Goal: Task Accomplishment & Management: Complete application form

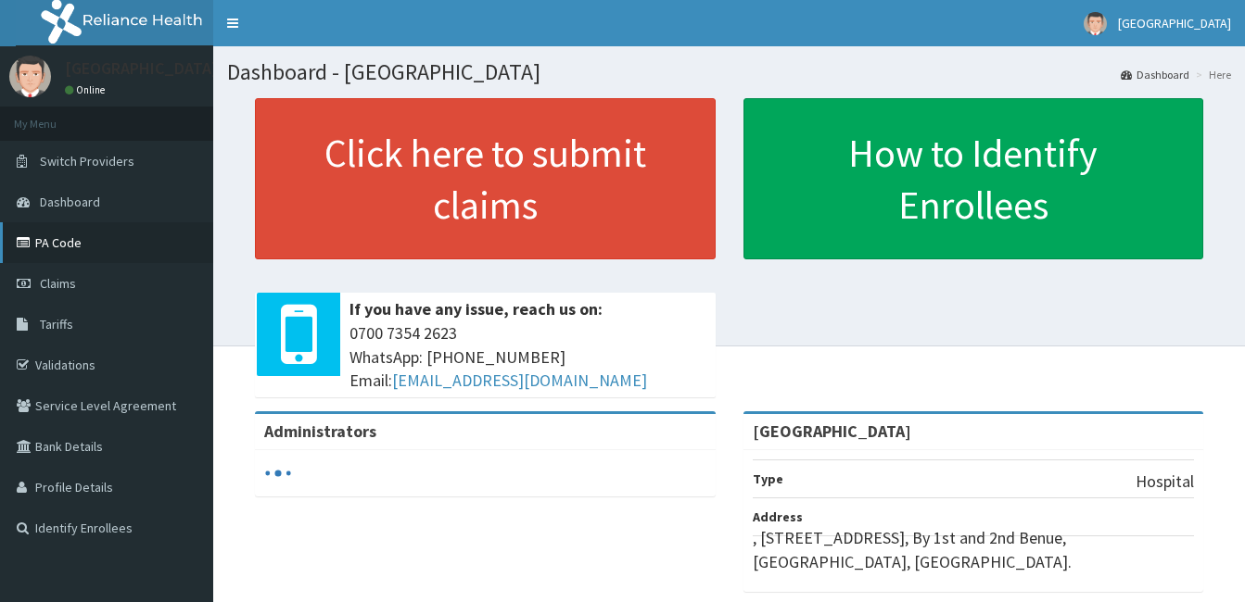
click at [66, 242] on link "PA Code" at bounding box center [106, 242] width 213 height 41
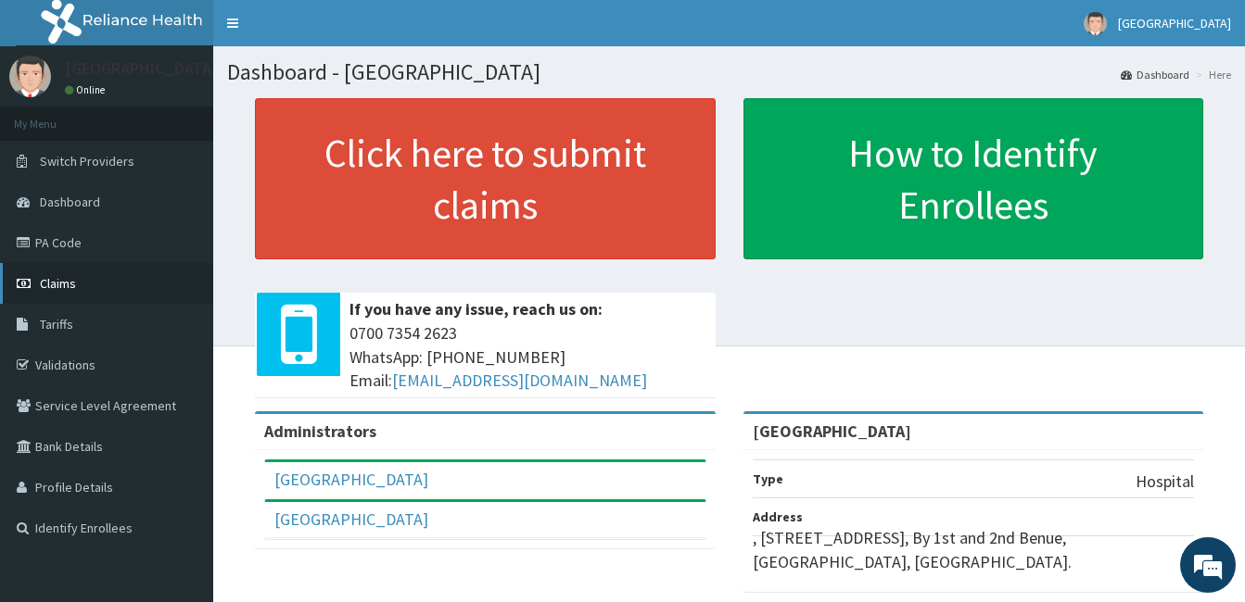
click at [98, 285] on link "Claims" at bounding box center [106, 283] width 213 height 41
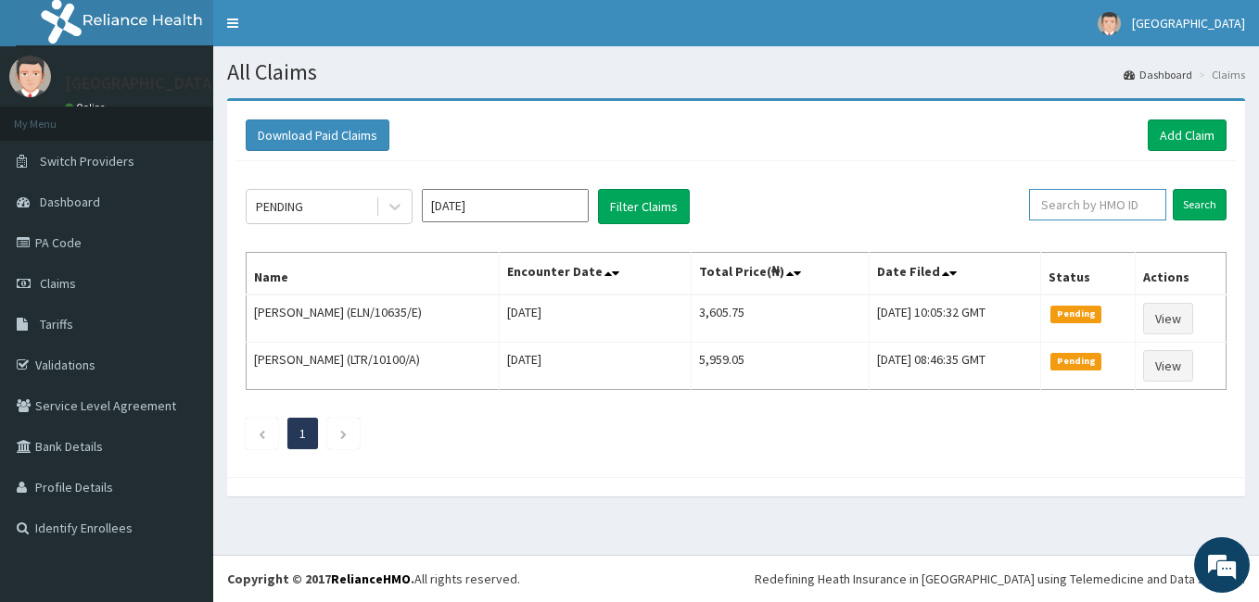
click at [1096, 213] on input "text" at bounding box center [1097, 205] width 137 height 32
paste input "GSV/14093/A"
type input "GSV/14093/A"
drag, startPoint x: 1254, startPoint y: 196, endPoint x: 1231, endPoint y: 202, distance: 24.1
click at [1234, 200] on div "Download Paid Claims Add Claim × Note you can only download claims within a max…" at bounding box center [735, 306] width 1045 height 417
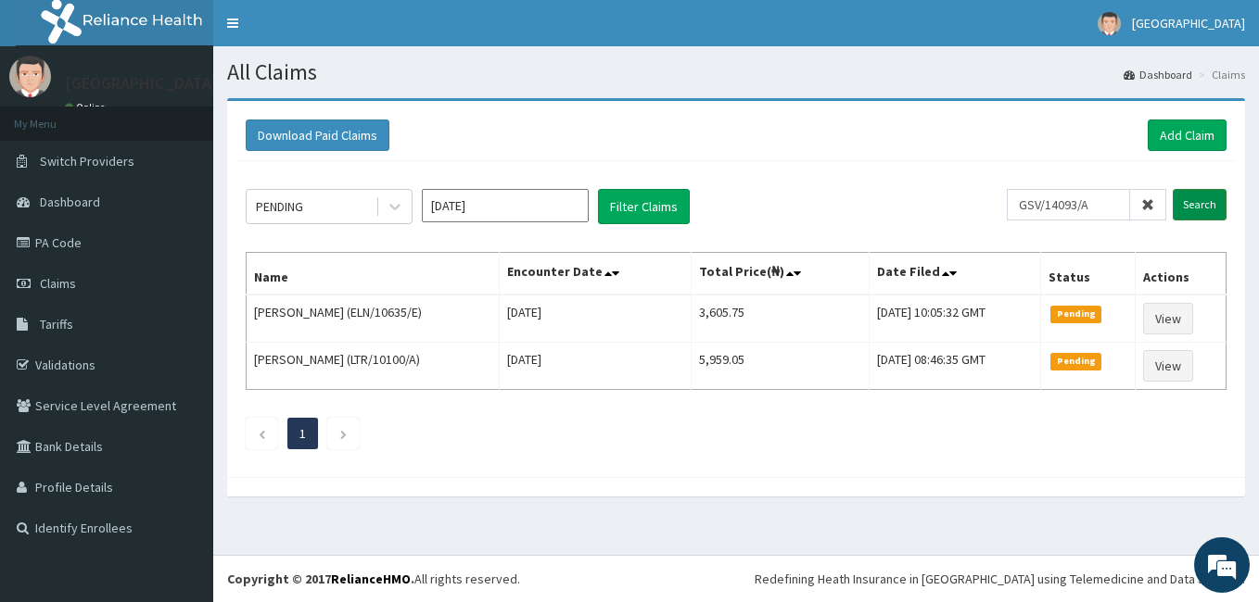
click at [1221, 200] on input "Search" at bounding box center [1199, 205] width 54 height 32
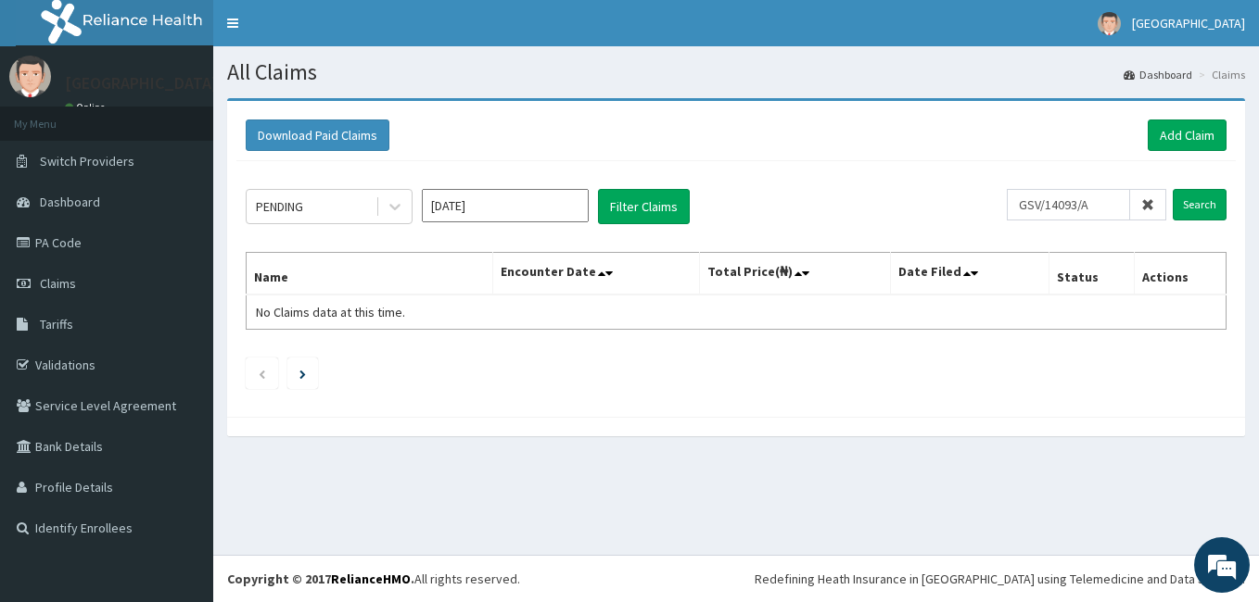
click at [1146, 206] on icon at bounding box center [1147, 204] width 13 height 13
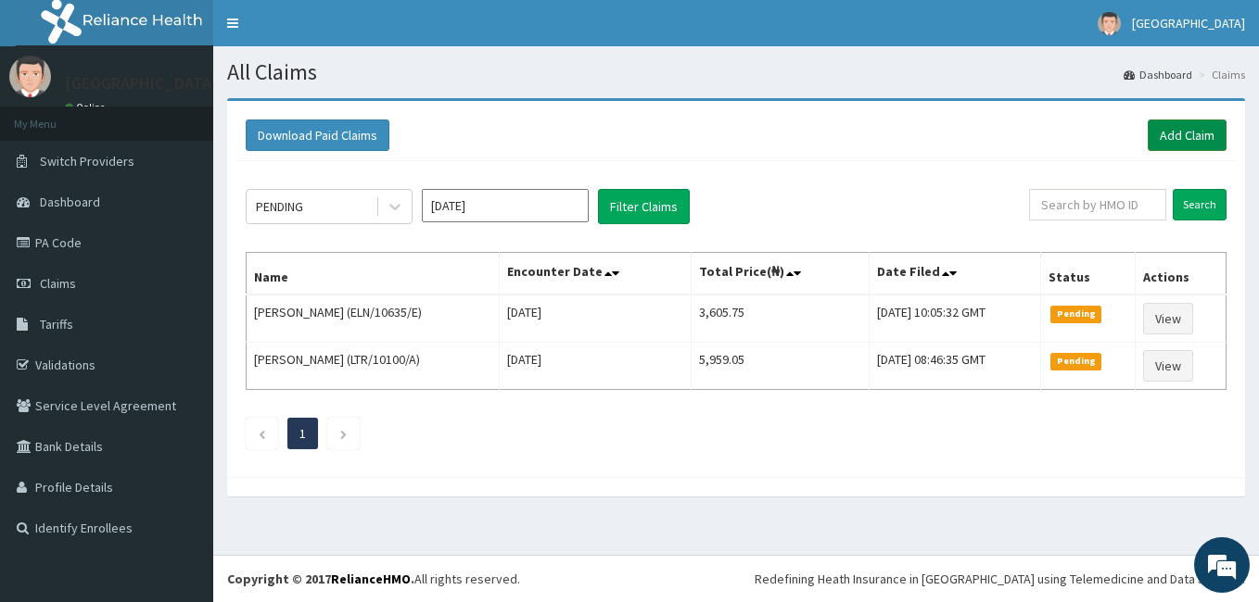
click at [1191, 133] on link "Add Claim" at bounding box center [1186, 136] width 79 height 32
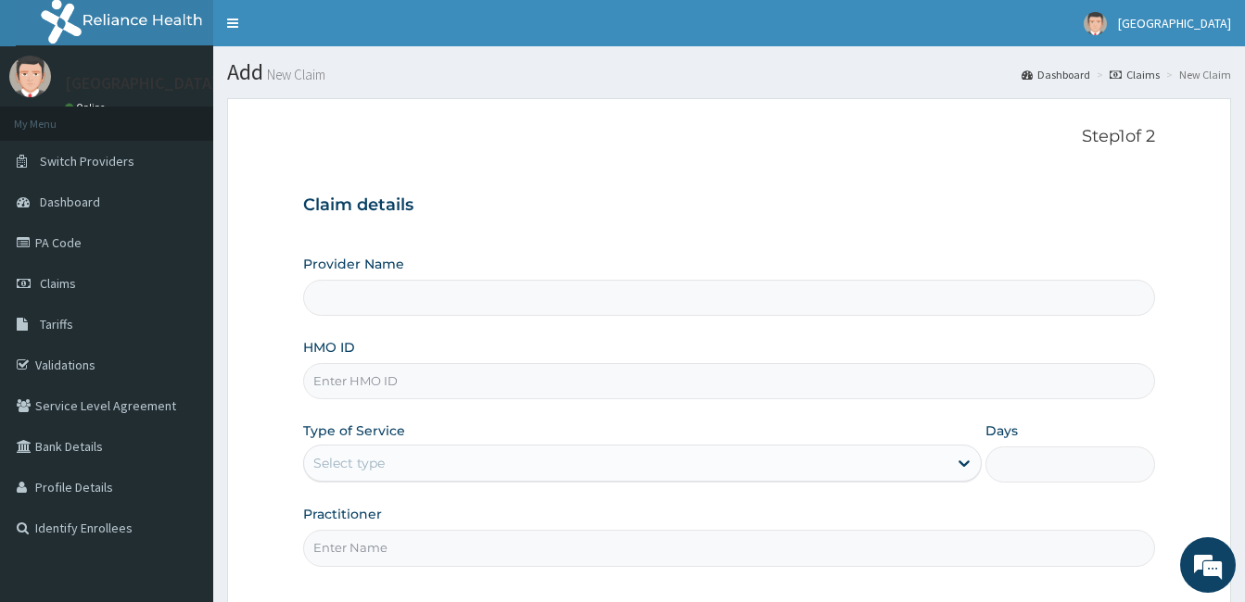
type input "Patol Medical Centre"
paste input "GSV/14093/A"
type input "GSV/14093/A"
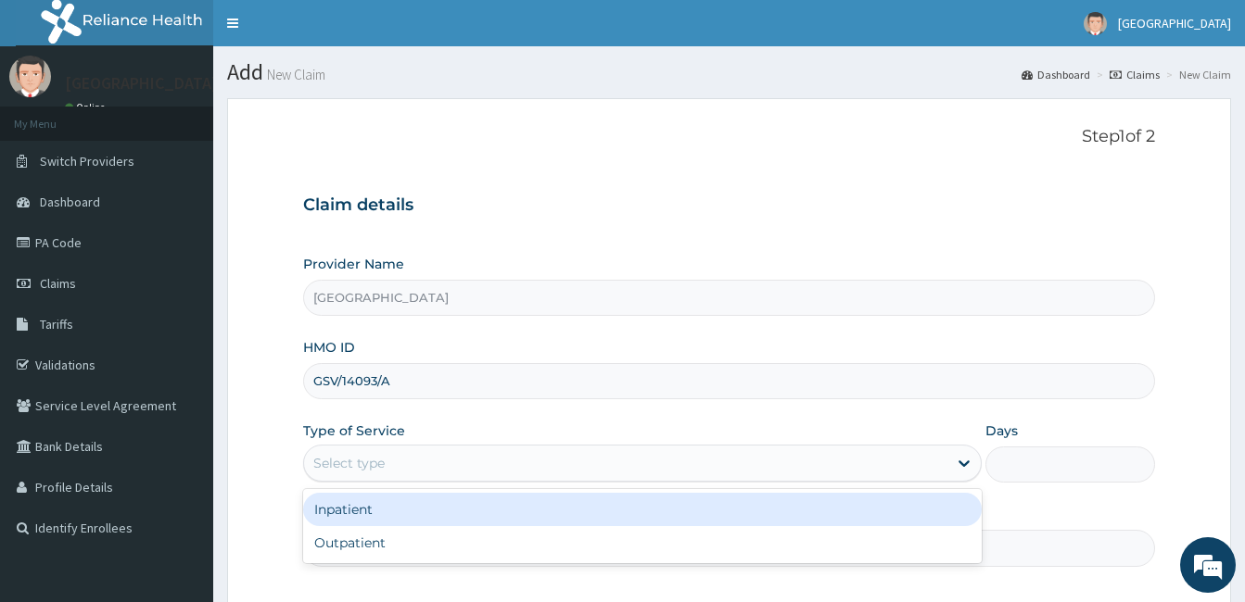
click at [339, 466] on div "Select type" at bounding box center [348, 463] width 71 height 19
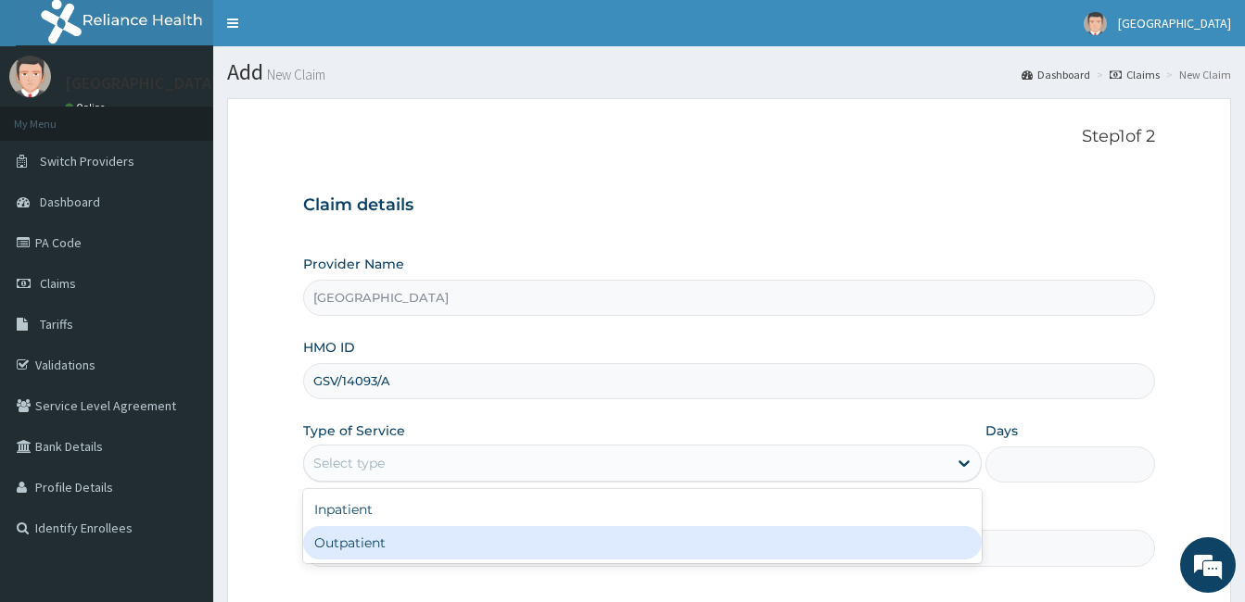
click at [381, 545] on div "Outpatient" at bounding box center [642, 542] width 678 height 33
type input "1"
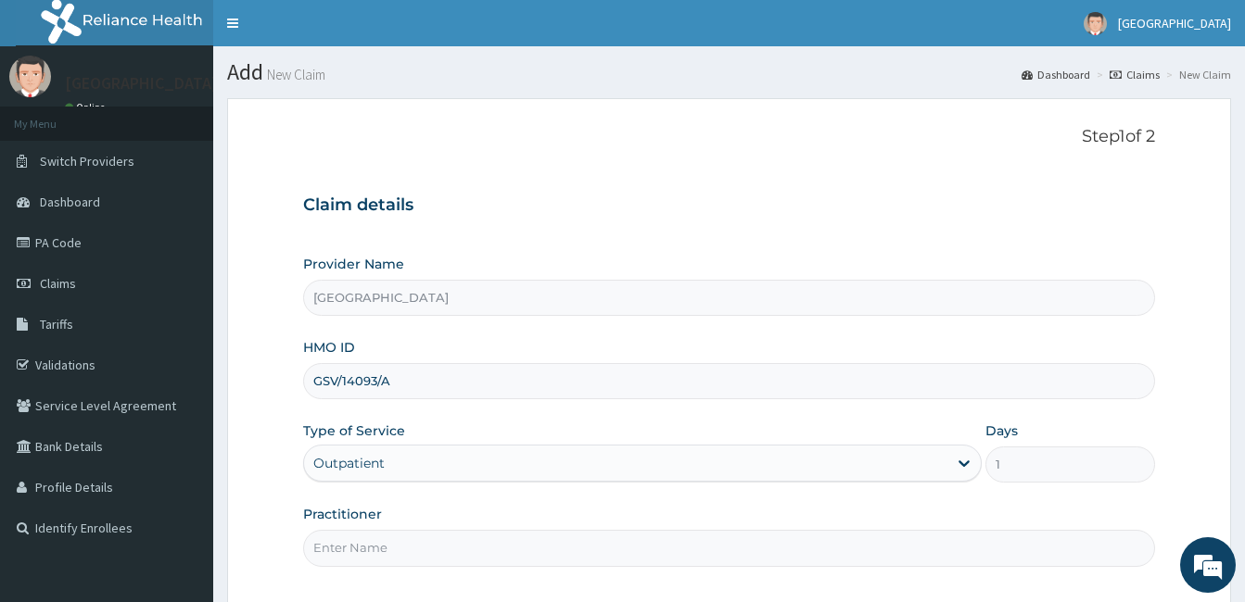
click at [382, 538] on input "Practitioner" at bounding box center [729, 548] width 852 height 36
type input "DR. PATRICK OLORI"
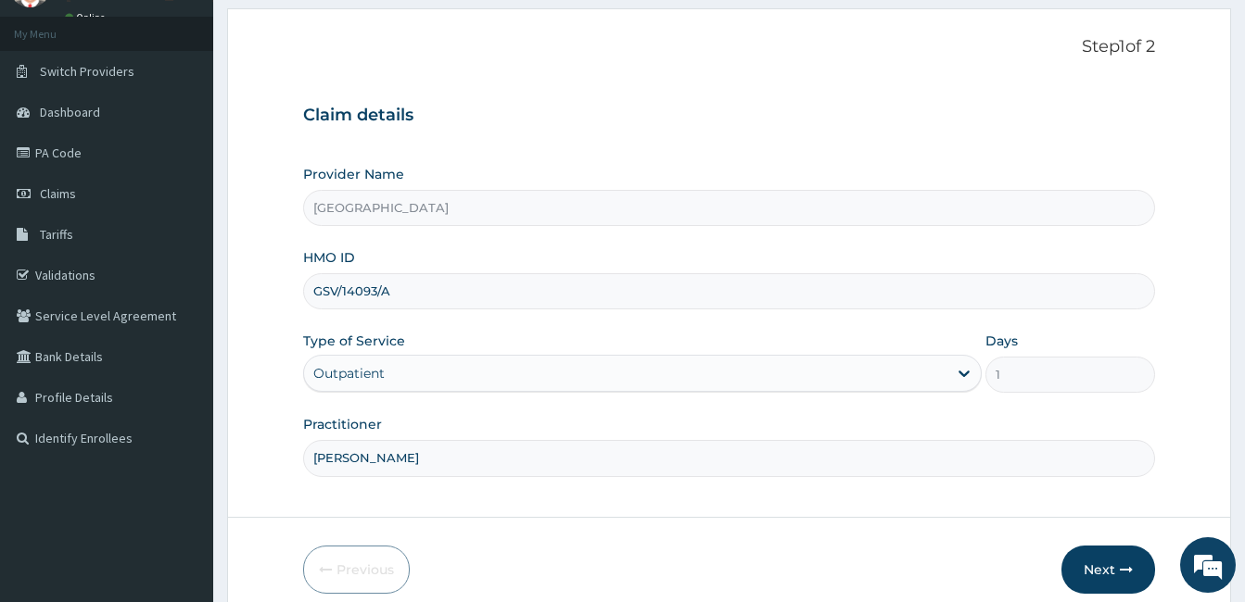
scroll to position [171, 0]
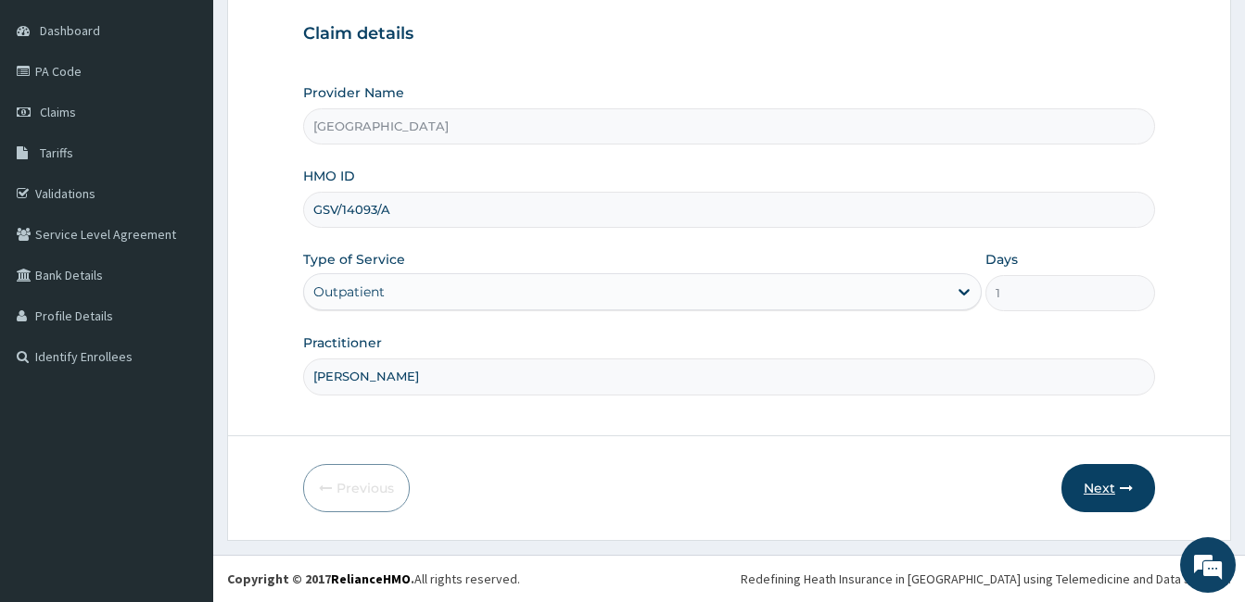
click at [1086, 487] on button "Next" at bounding box center [1108, 488] width 94 height 48
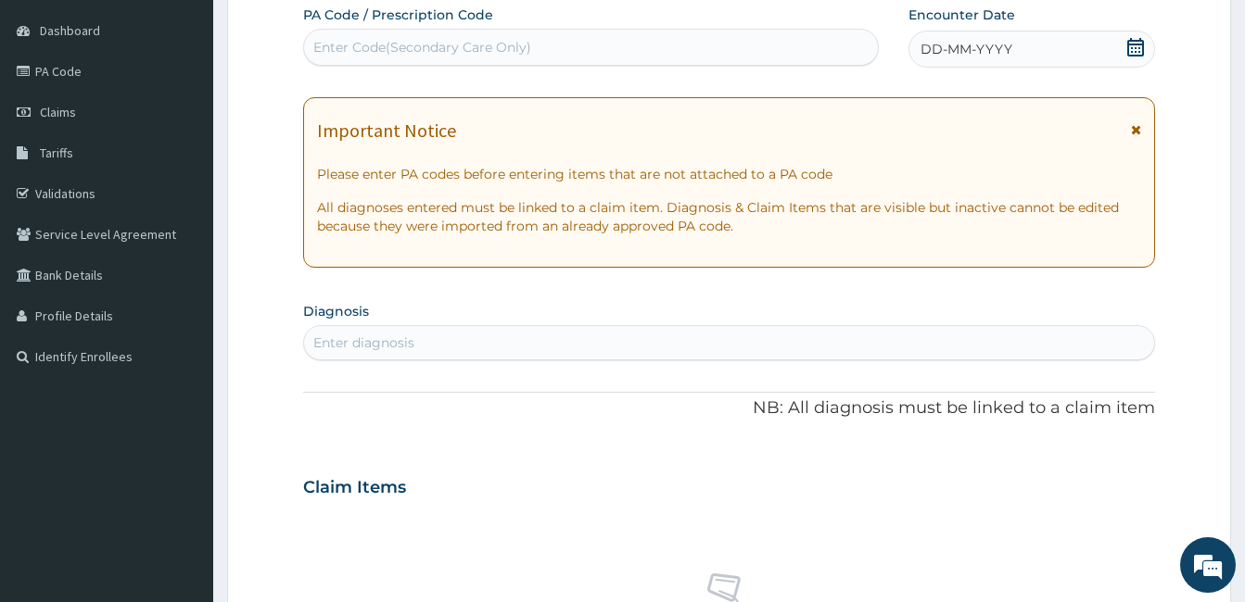
scroll to position [0, 0]
click at [342, 44] on div "Enter Code(Secondary Care Only)" at bounding box center [422, 47] width 218 height 19
paste input "PA/474F2B"
type input "PA/474F2B"
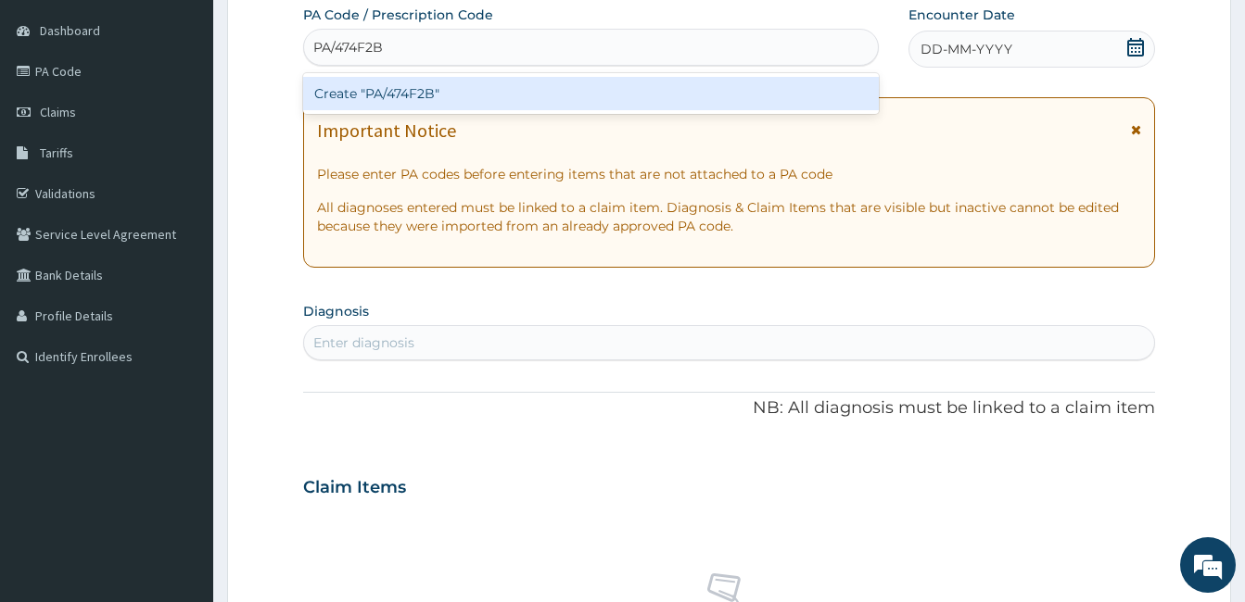
click at [399, 89] on div "Create "PA/474F2B"" at bounding box center [591, 93] width 576 height 33
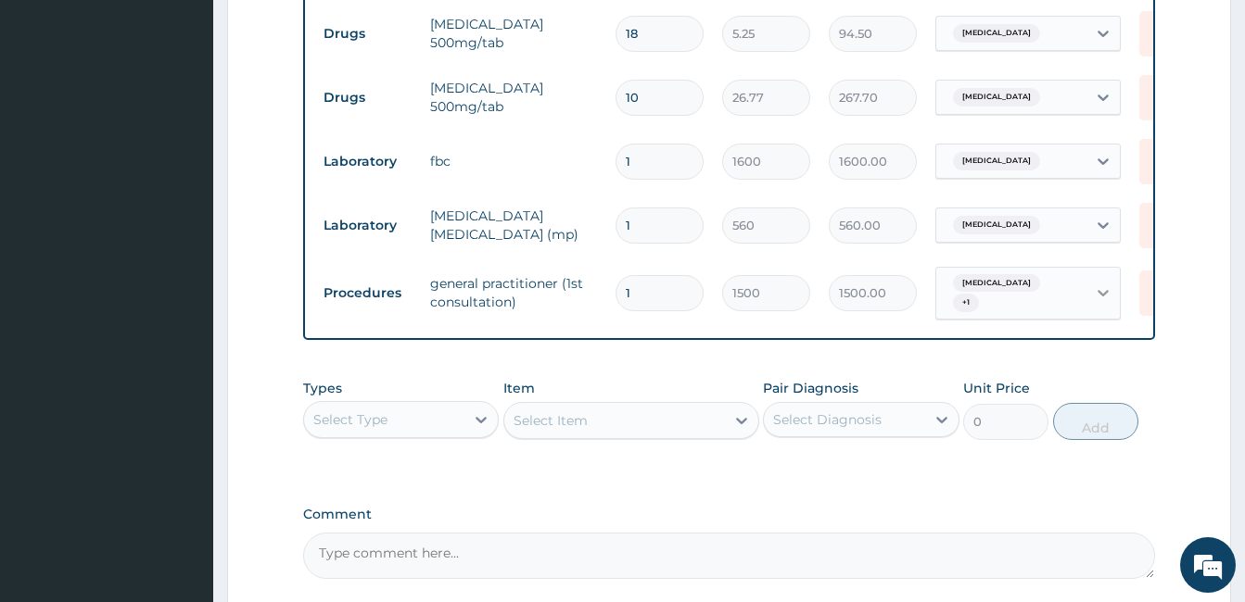
scroll to position [980, 0]
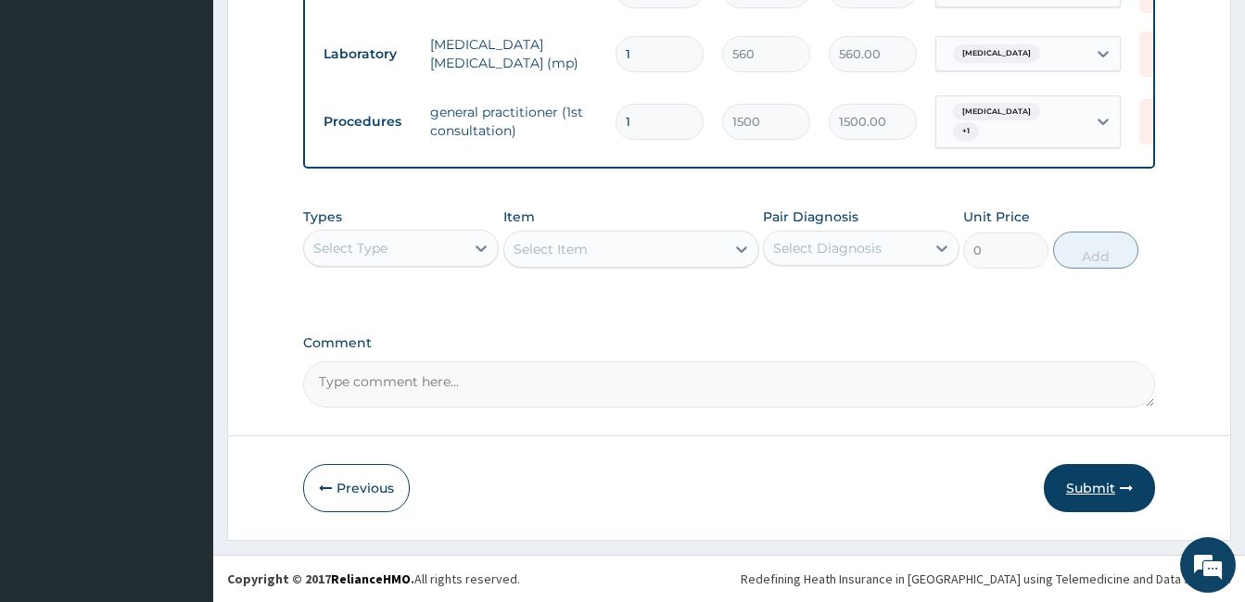
click at [1108, 480] on button "Submit" at bounding box center [1099, 488] width 111 height 48
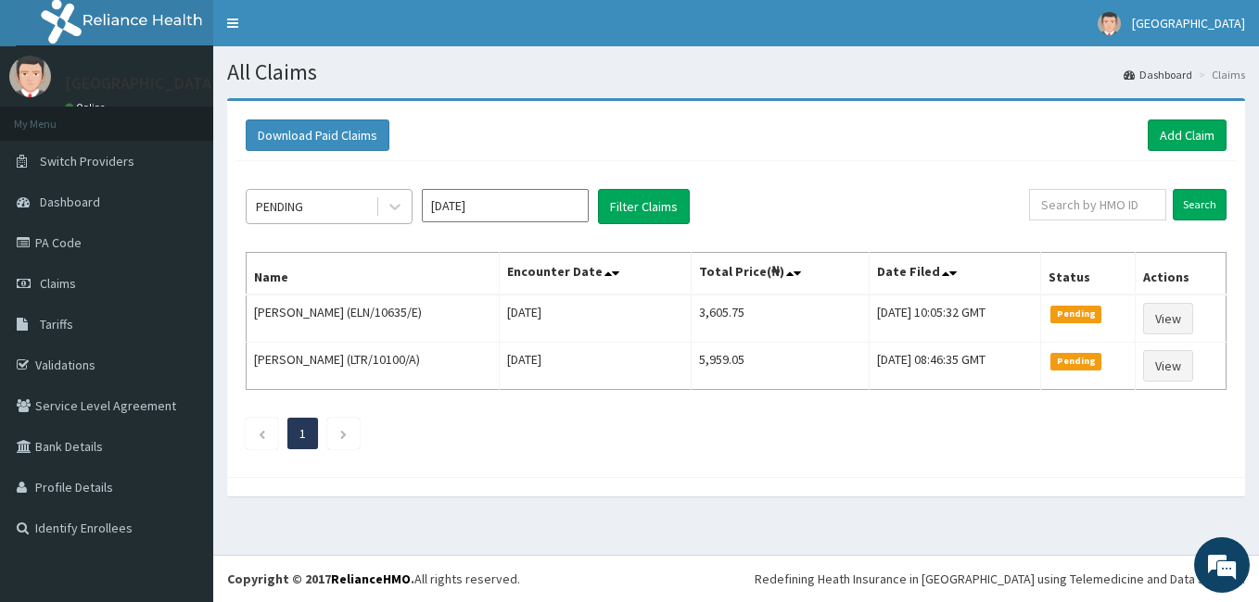
click at [294, 212] on div "PENDING" at bounding box center [279, 206] width 47 height 19
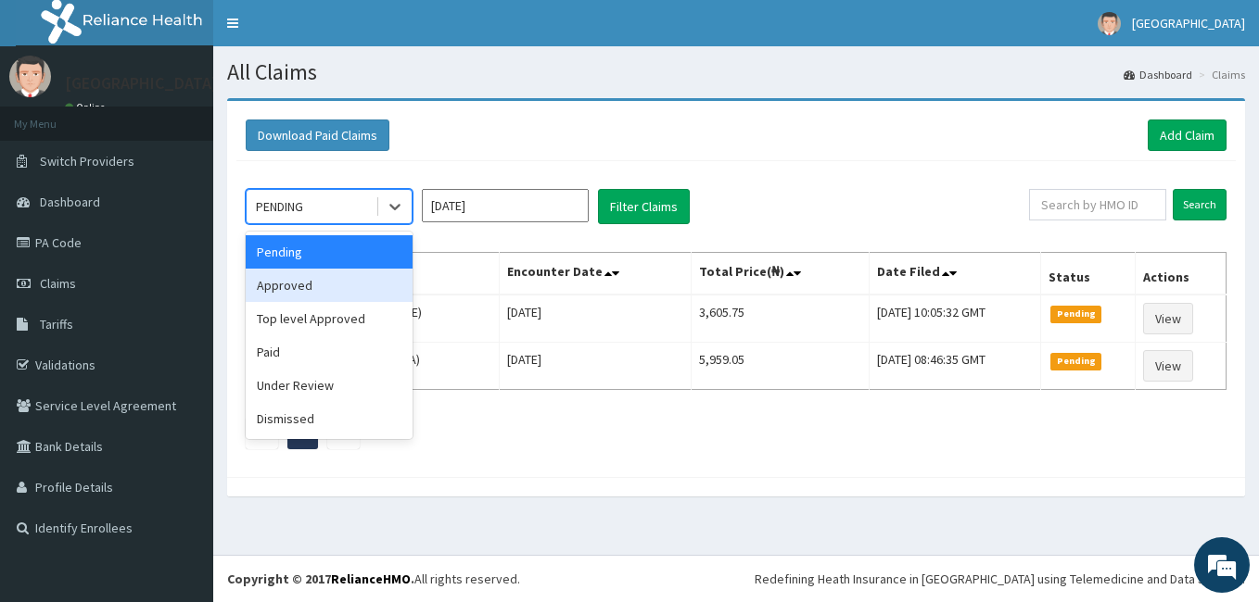
click at [332, 285] on div "Approved" at bounding box center [329, 285] width 167 height 33
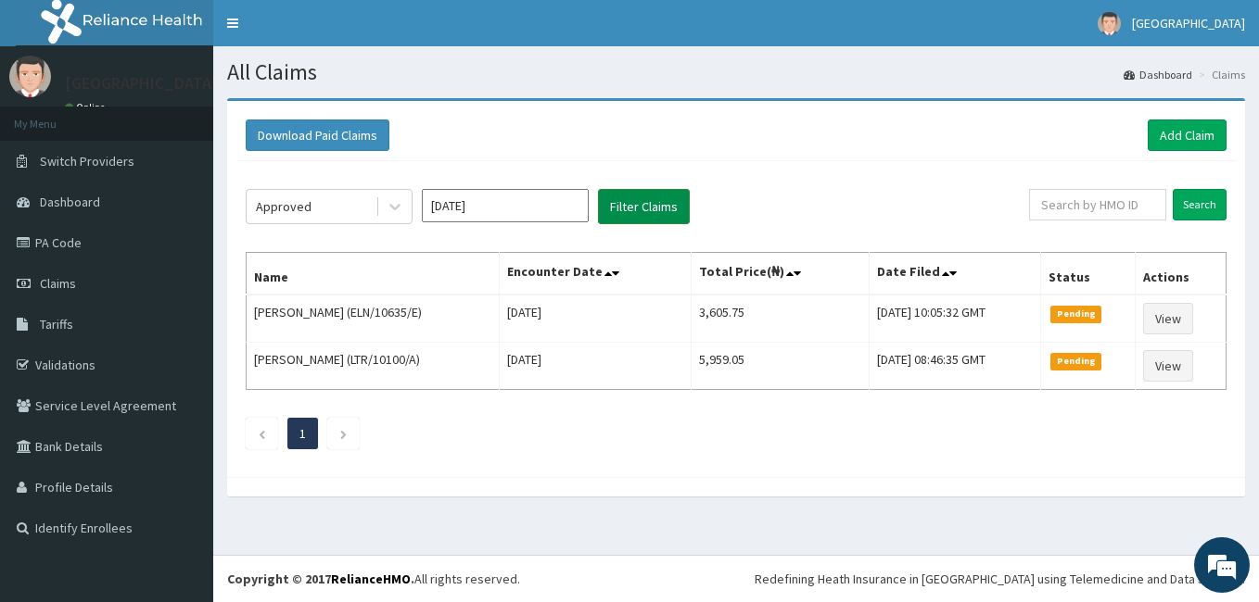
click at [626, 204] on button "Filter Claims" at bounding box center [644, 206] width 92 height 35
